Goal: Find specific page/section

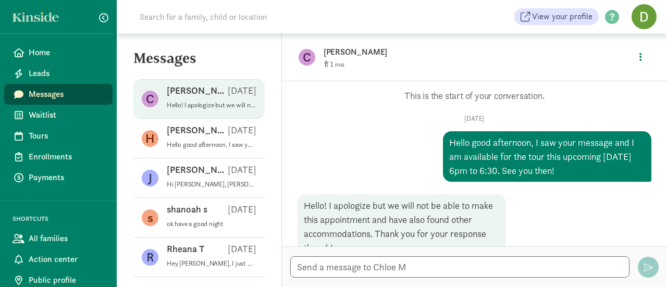
click at [219, 97] on div "[PERSON_NAME] [DATE]" at bounding box center [212, 92] width 90 height 17
click at [202, 102] on p "Hello! I apologize but we will not be able to make this appointment and have al…" at bounding box center [212, 105] width 90 height 8
click at [248, 101] on div "C [PERSON_NAME] [DATE] Hello! I apologize but we will not be able to make this …" at bounding box center [198, 99] width 131 height 40
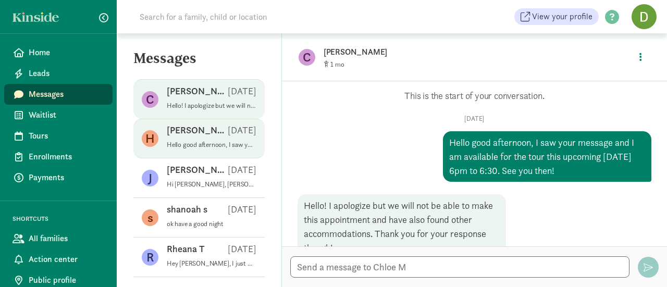
click at [230, 134] on p "[DATE]" at bounding box center [242, 130] width 29 height 13
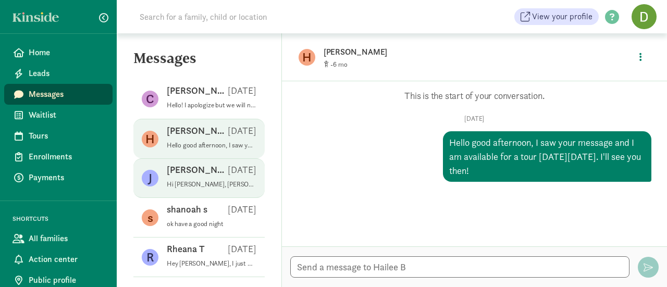
click at [232, 172] on p "[DATE]" at bounding box center [242, 170] width 29 height 13
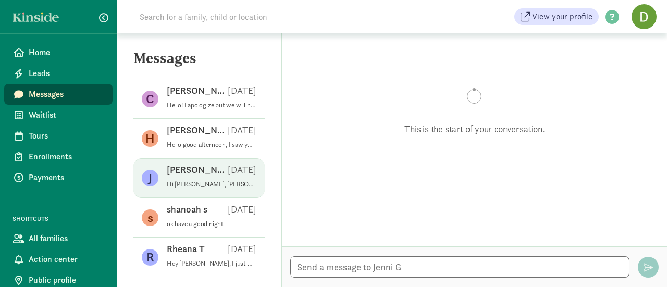
scroll to position [16, 0]
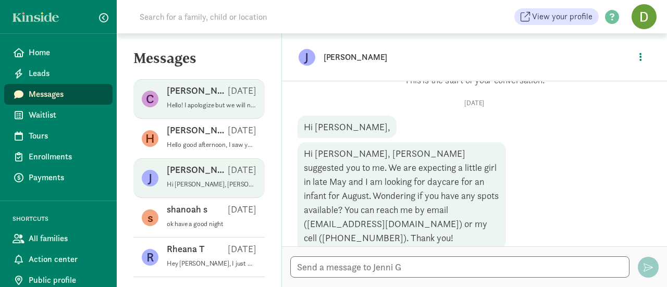
click at [255, 119] on div "C [PERSON_NAME] [DATE] Hello! I apologize but we will not be able to make this …" at bounding box center [198, 139] width 131 height 40
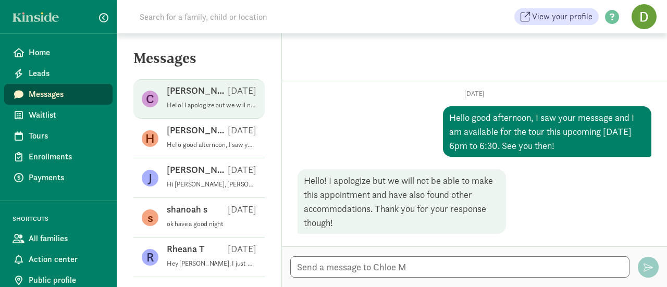
scroll to position [24, 0]
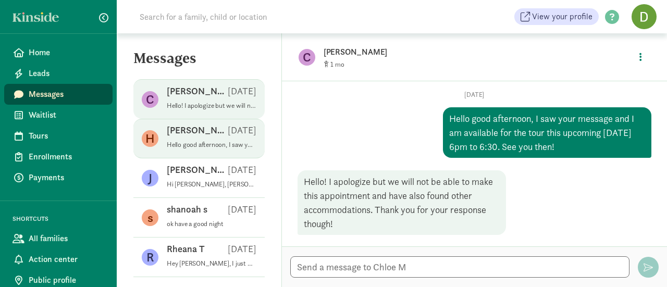
click at [236, 134] on p "[DATE]" at bounding box center [242, 130] width 29 height 13
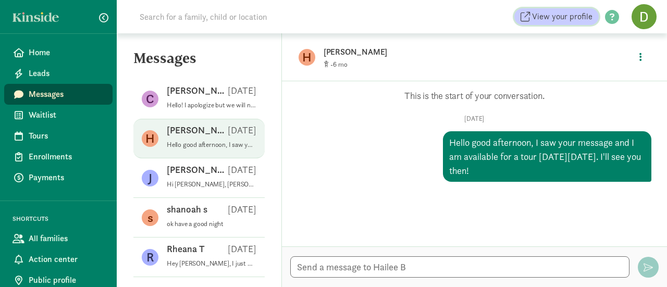
click at [569, 20] on span "View your profile" at bounding box center [562, 16] width 60 height 13
